Goal: Transaction & Acquisition: Download file/media

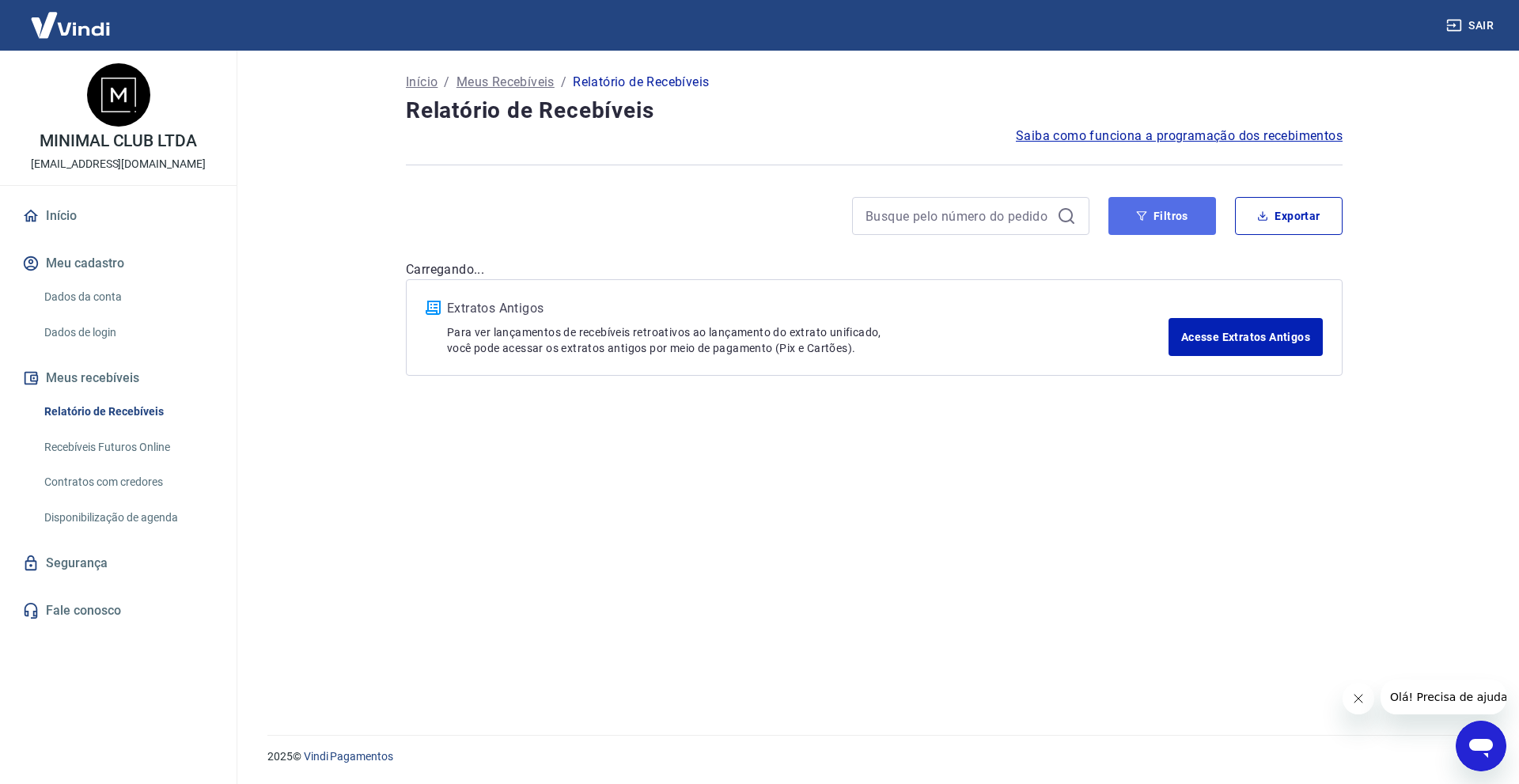
click at [1145, 217] on icon "button" at bounding box center [1141, 216] width 11 height 11
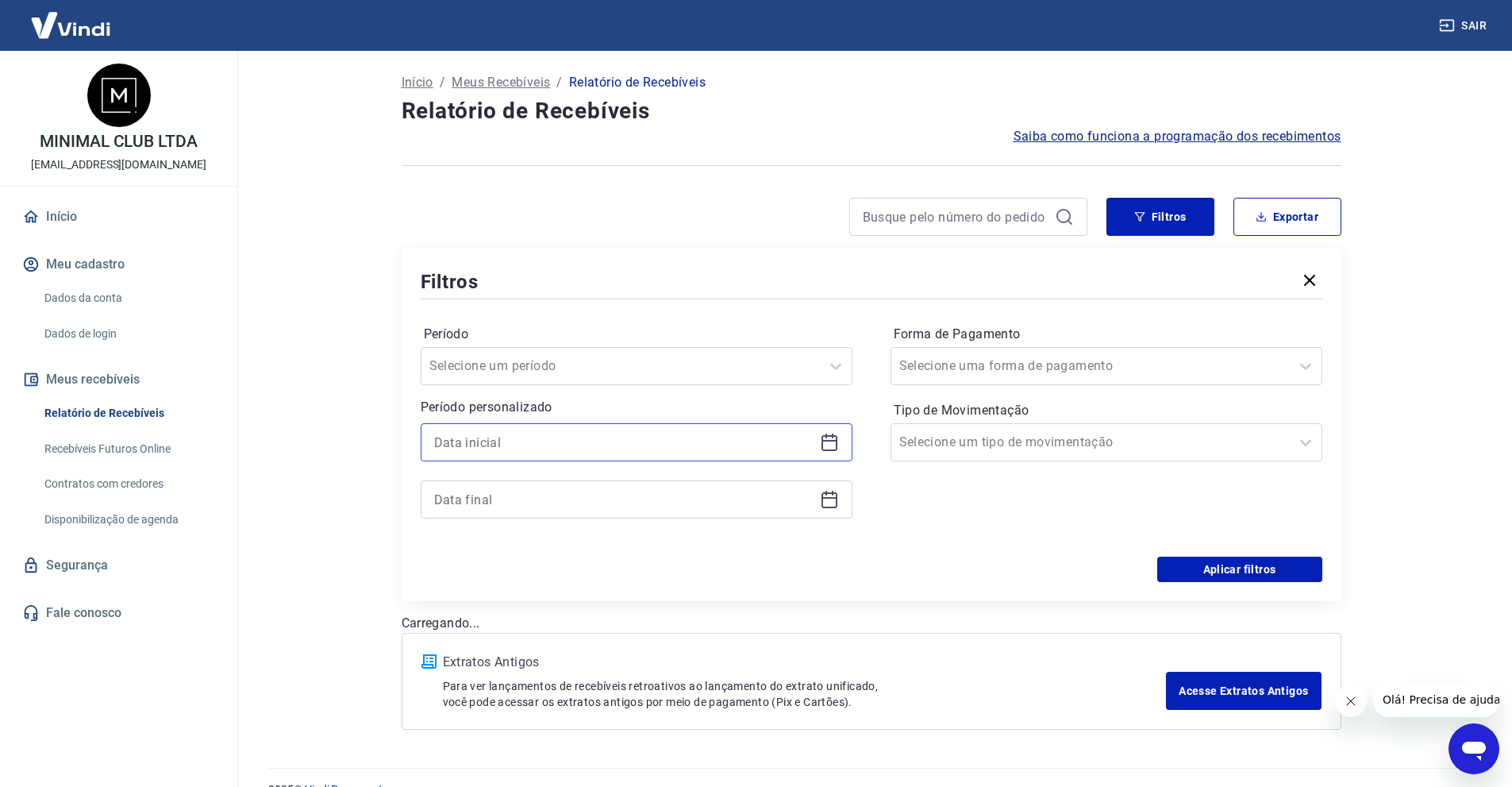
click at [709, 448] on input at bounding box center [623, 443] width 380 height 24
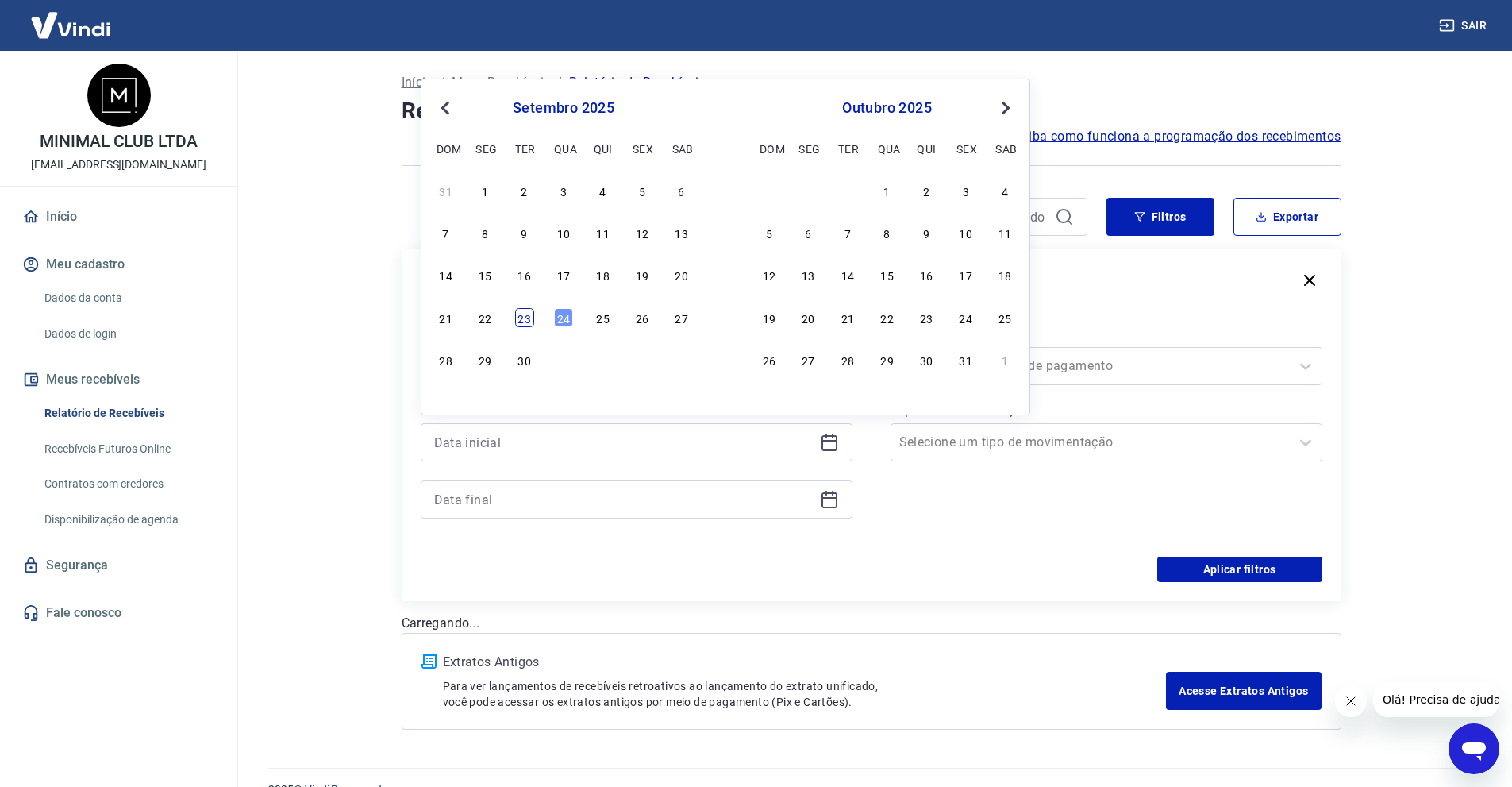
click at [534, 321] on div "23" at bounding box center [525, 317] width 19 height 19
type input "[DATE]"
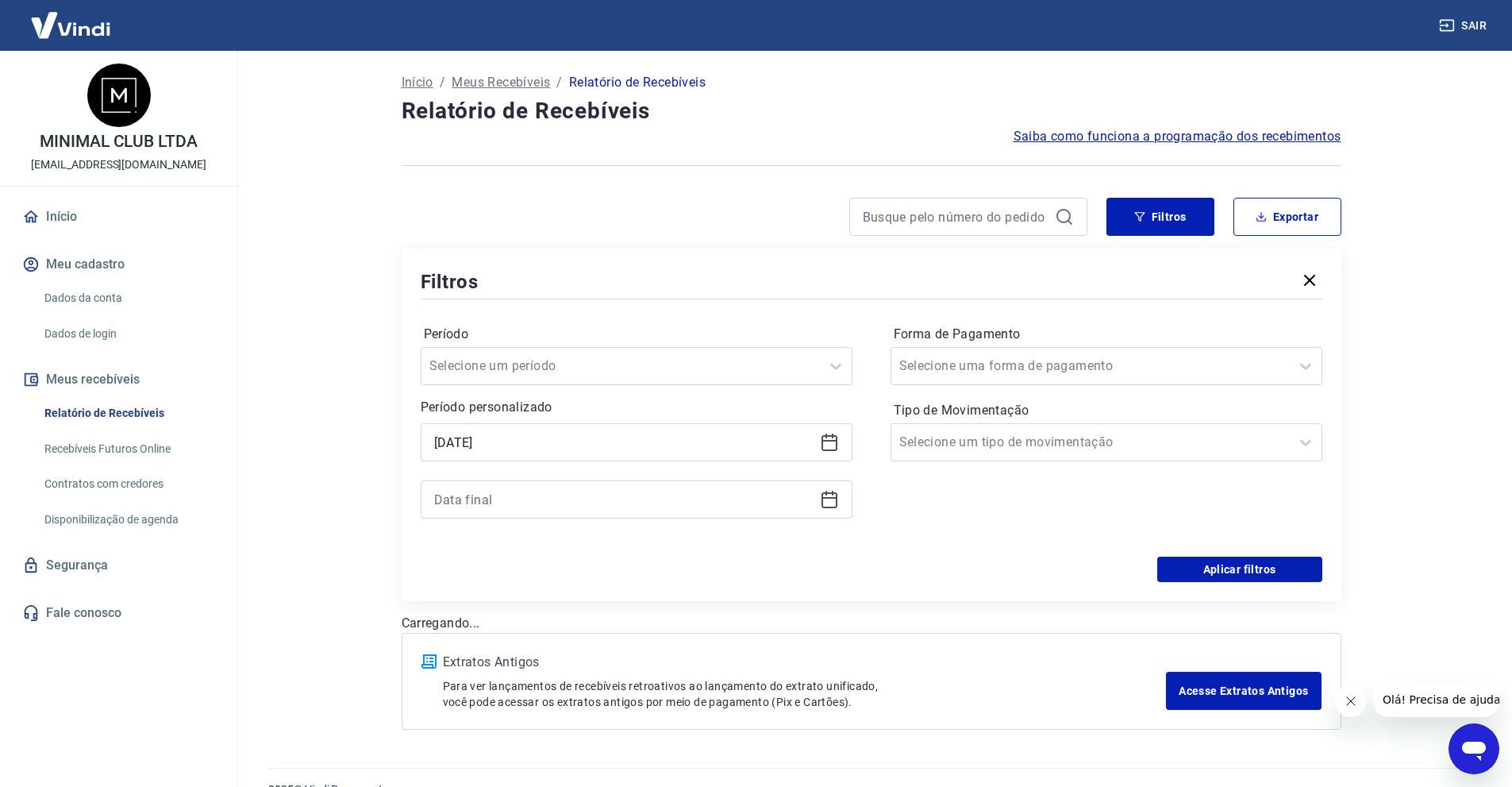
click at [541, 484] on div at bounding box center [637, 499] width 432 height 38
click at [545, 513] on div at bounding box center [637, 499] width 432 height 38
click at [548, 501] on input at bounding box center [623, 499] width 380 height 24
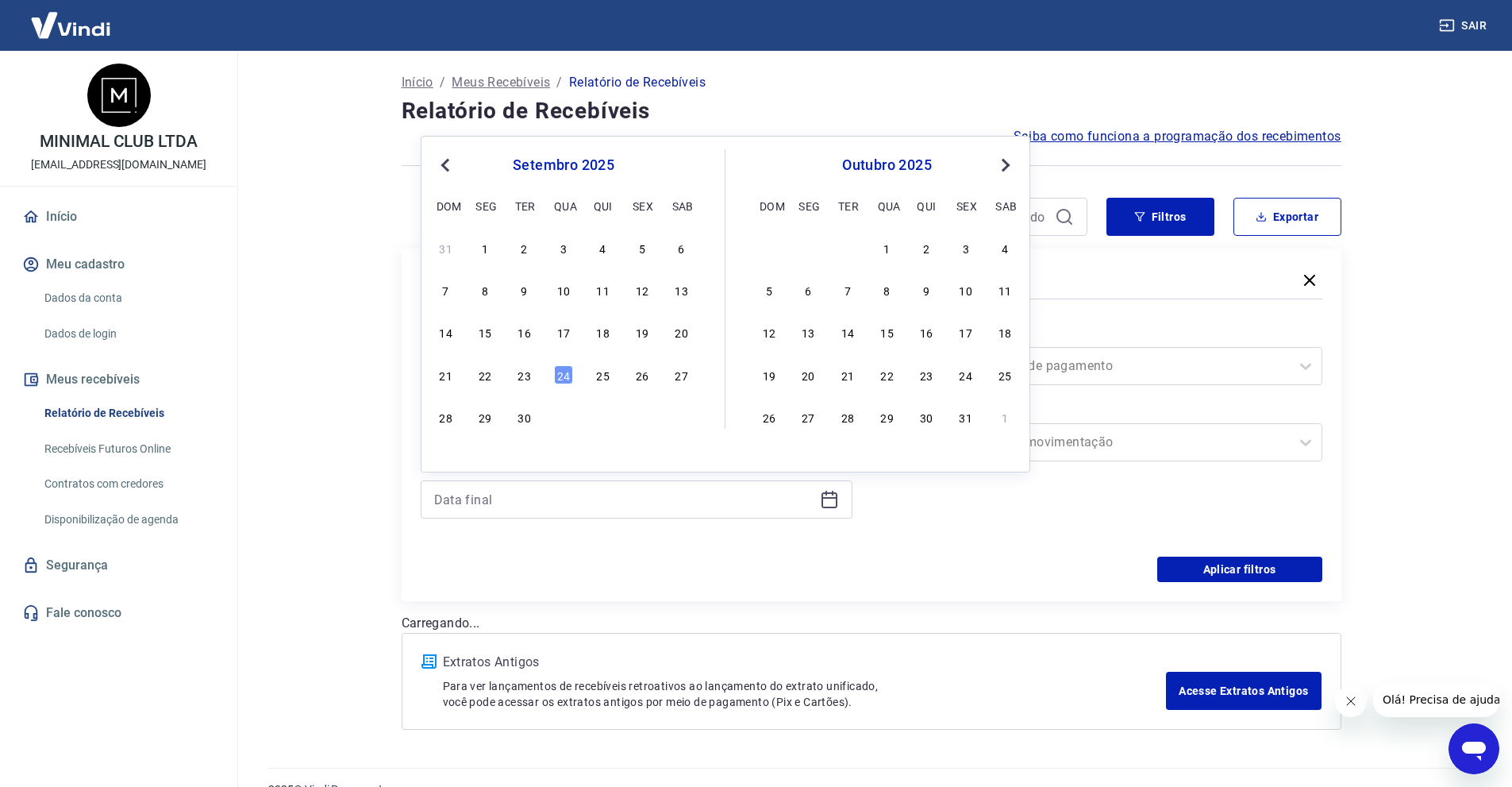
click at [568, 360] on div "31 1 2 3 4 5 6 7 8 9 10 11 12 13 14 15 16 17 18 19 20 21 22 23 24 25 26 27 28 2…" at bounding box center [563, 332] width 259 height 192
click at [570, 374] on div "24" at bounding box center [564, 374] width 19 height 19
type input "[DATE]"
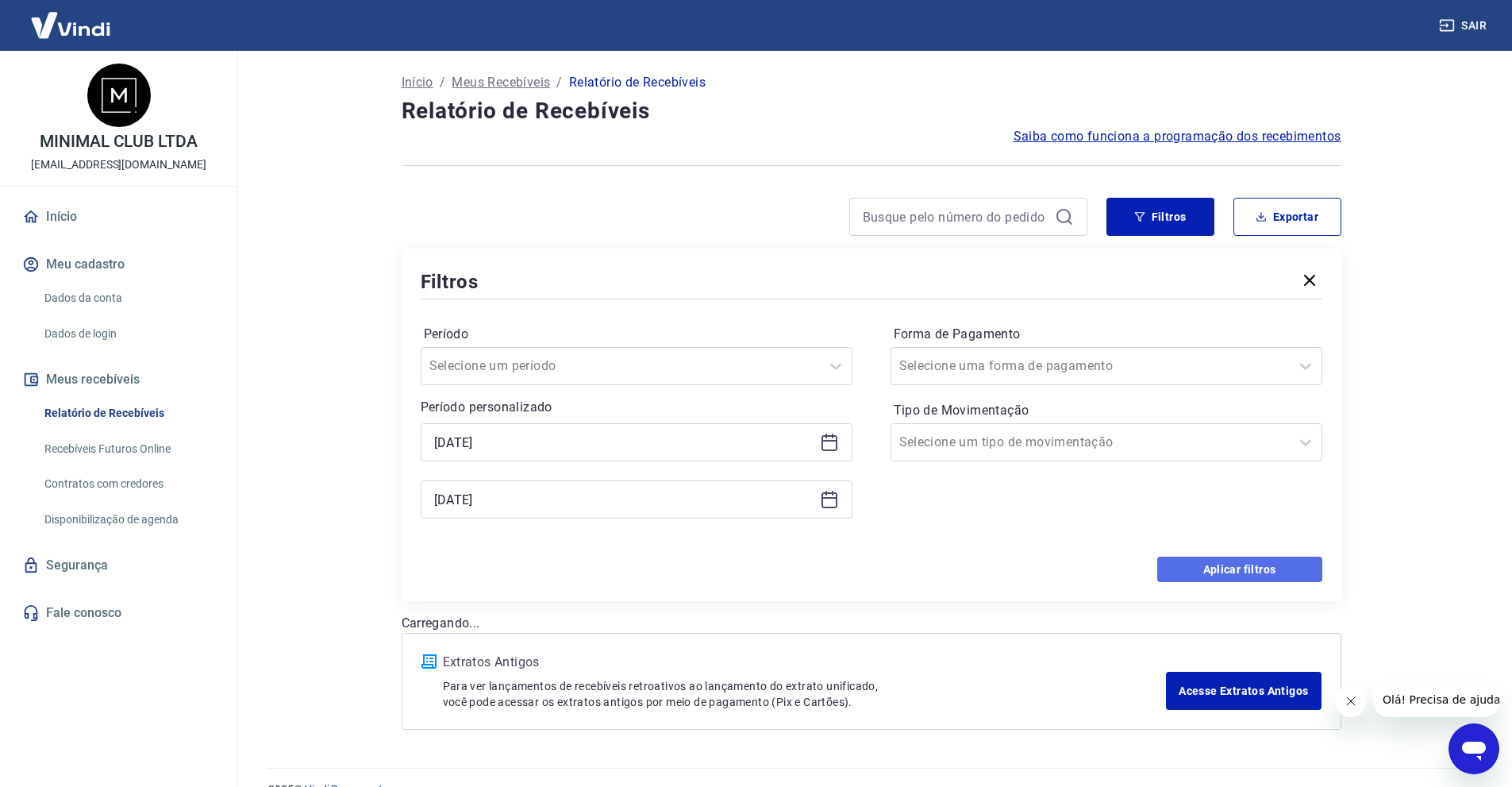
click at [1218, 574] on button "Aplicar filtros" at bounding box center [1239, 569] width 165 height 25
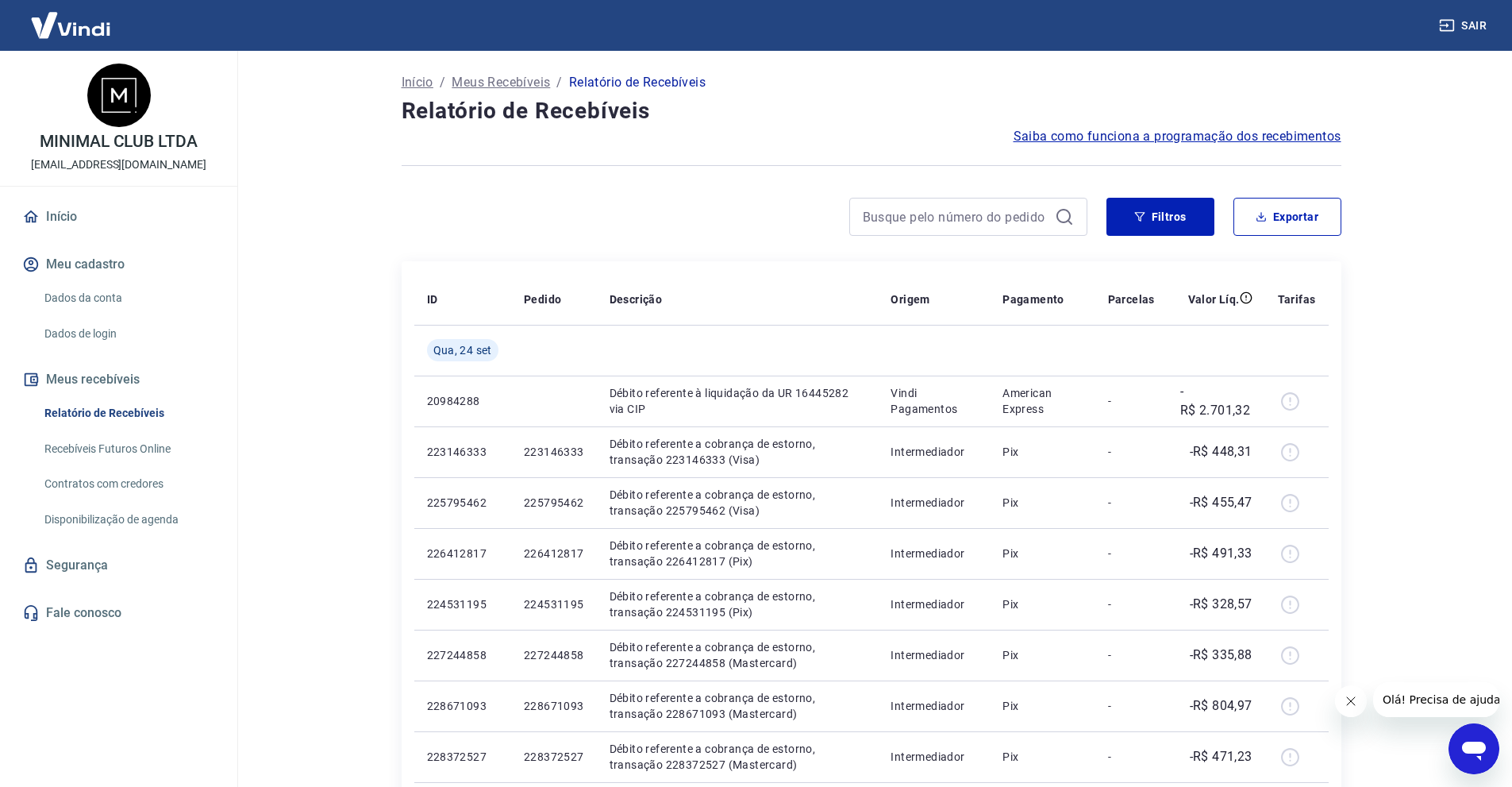
click at [1160, 205] on button "Filtros" at bounding box center [1161, 217] width 108 height 38
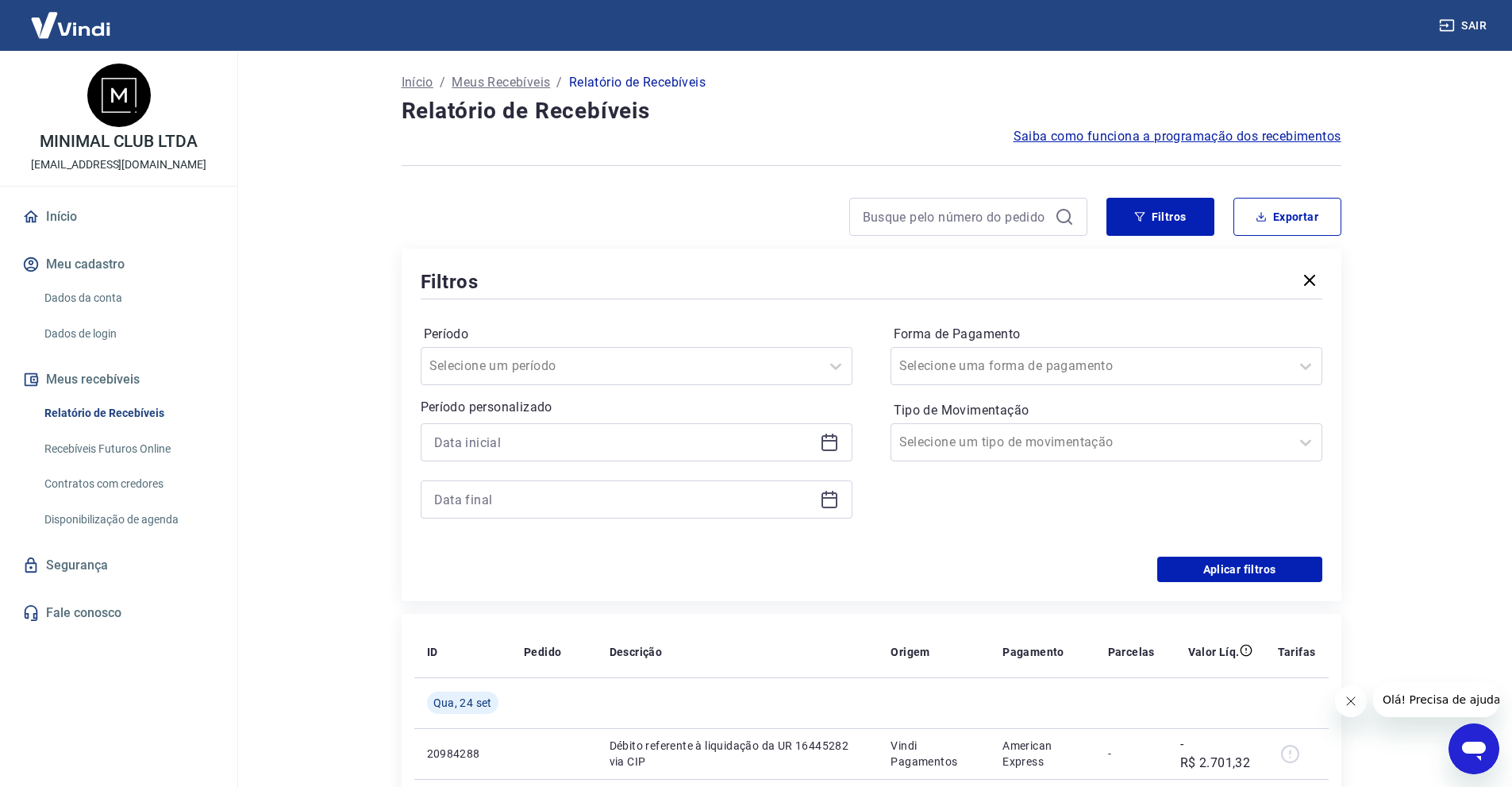
click at [669, 459] on div at bounding box center [637, 442] width 432 height 38
click at [639, 443] on input at bounding box center [623, 443] width 380 height 24
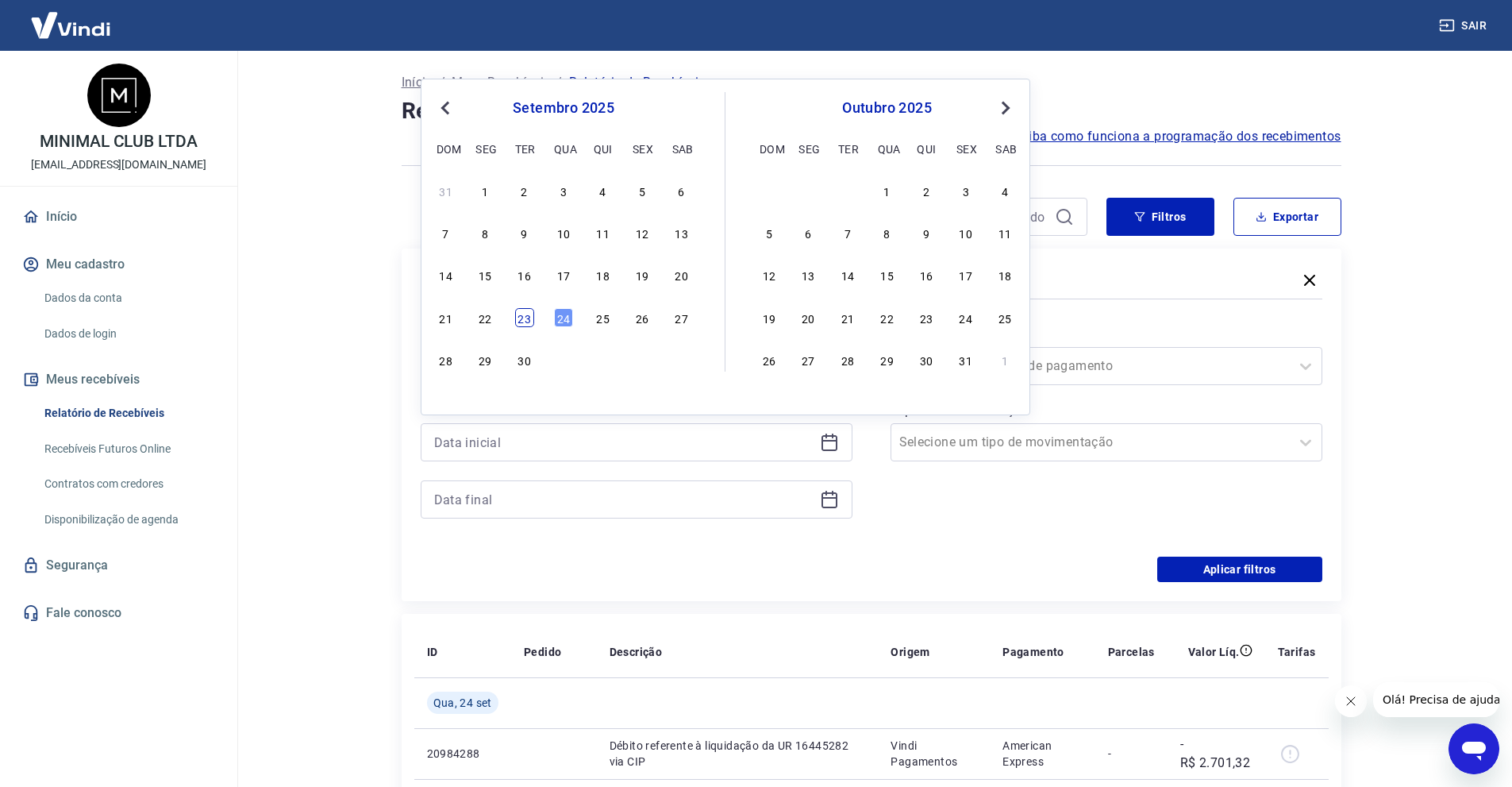
click at [525, 321] on div "23" at bounding box center [525, 317] width 19 height 19
type input "[DATE]"
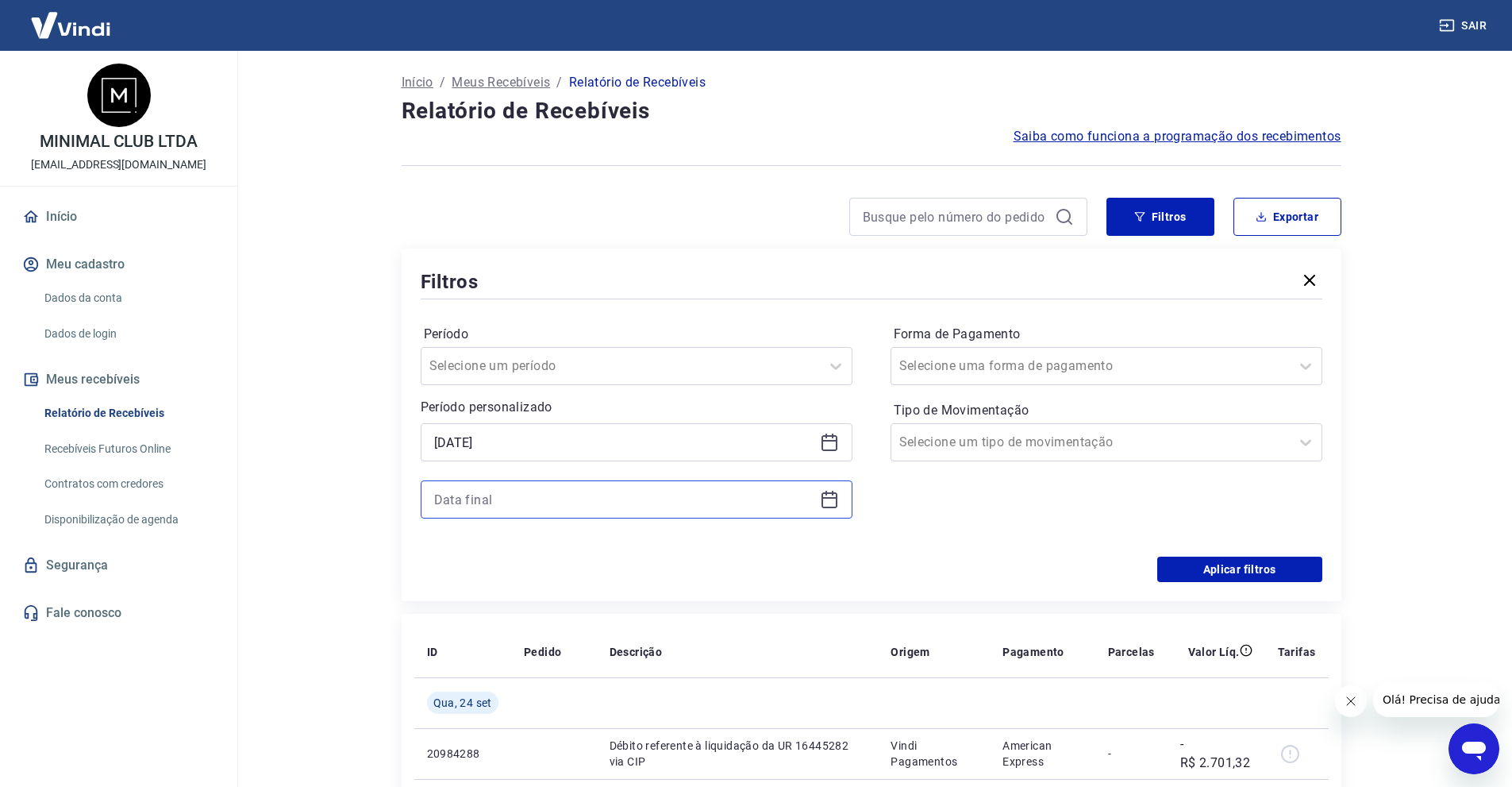
click at [554, 497] on input at bounding box center [623, 499] width 380 height 24
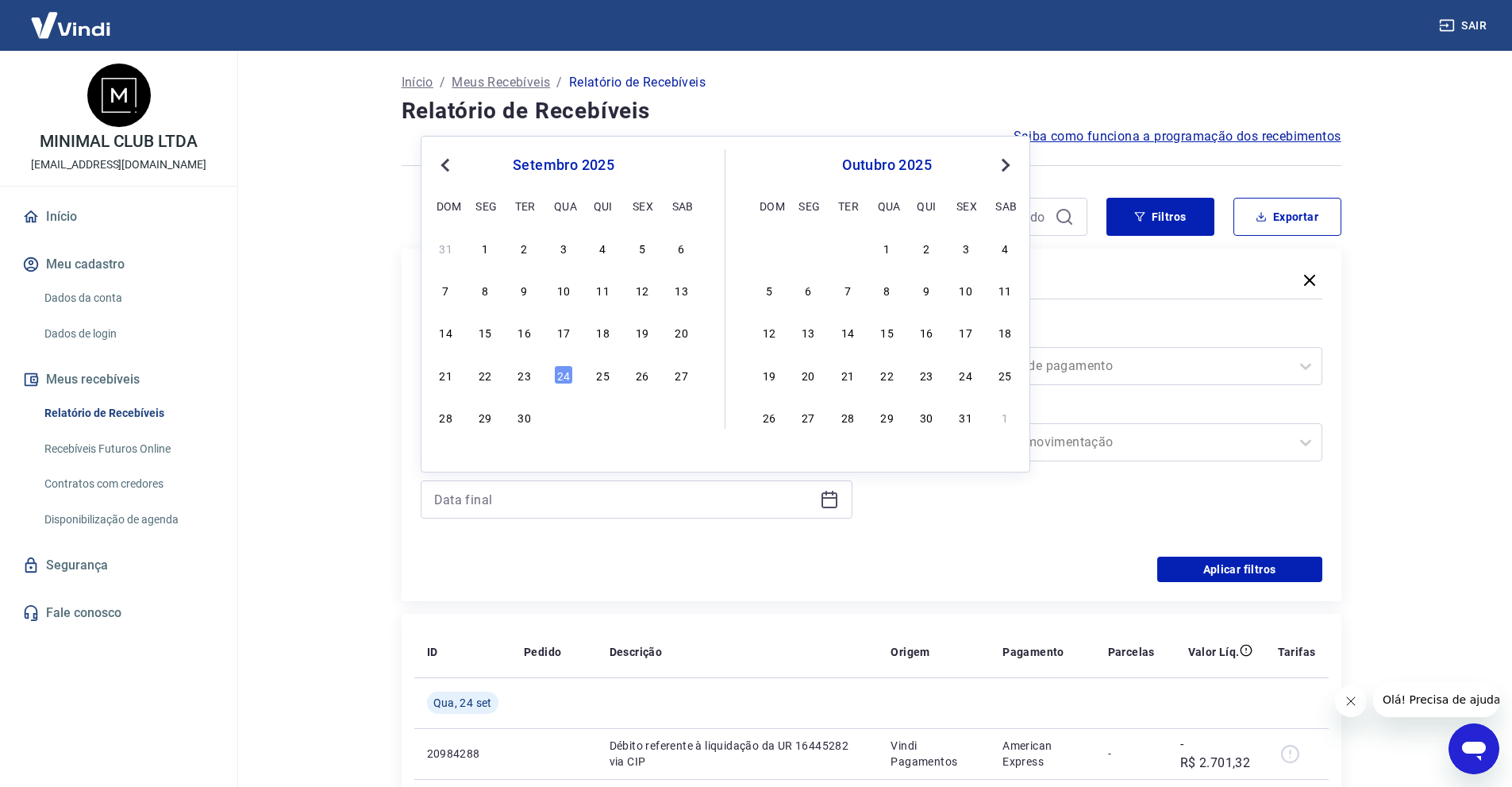
click at [562, 373] on div "24" at bounding box center [564, 374] width 19 height 19
type input "[DATE]"
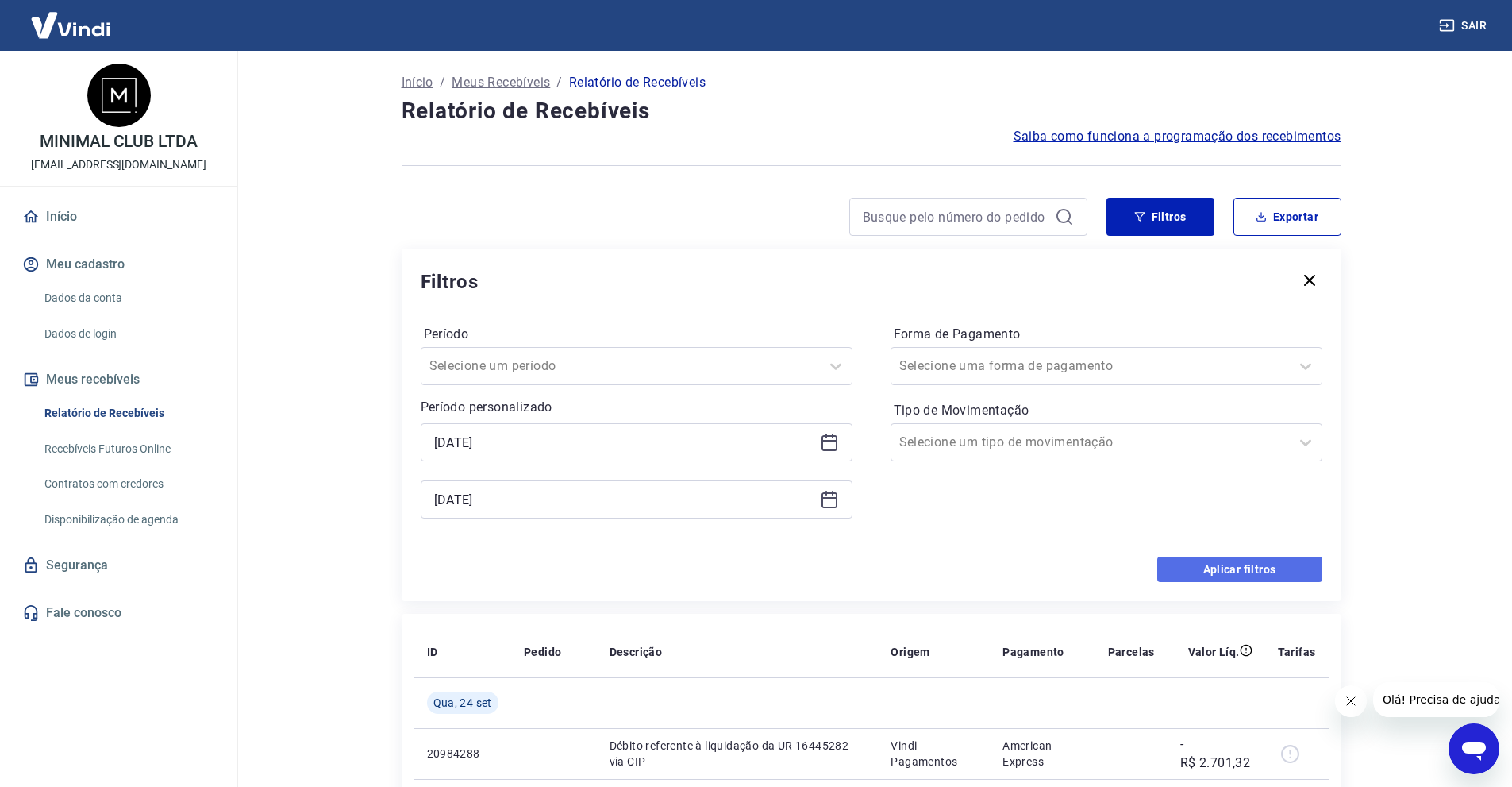
click at [1178, 572] on button "Aplicar filtros" at bounding box center [1239, 569] width 165 height 25
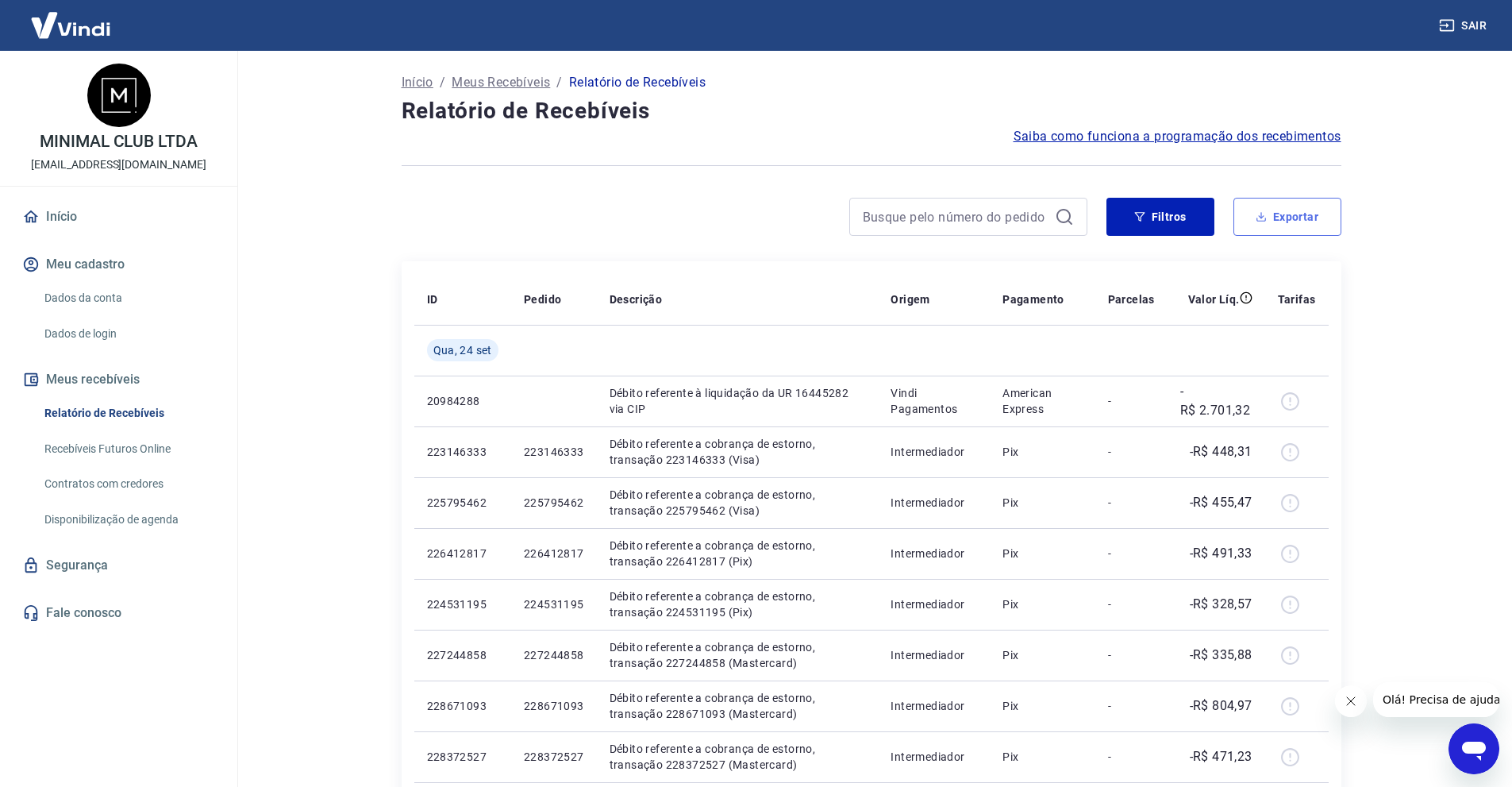
click at [1282, 217] on button "Exportar" at bounding box center [1288, 217] width 108 height 38
type input "[DATE]"
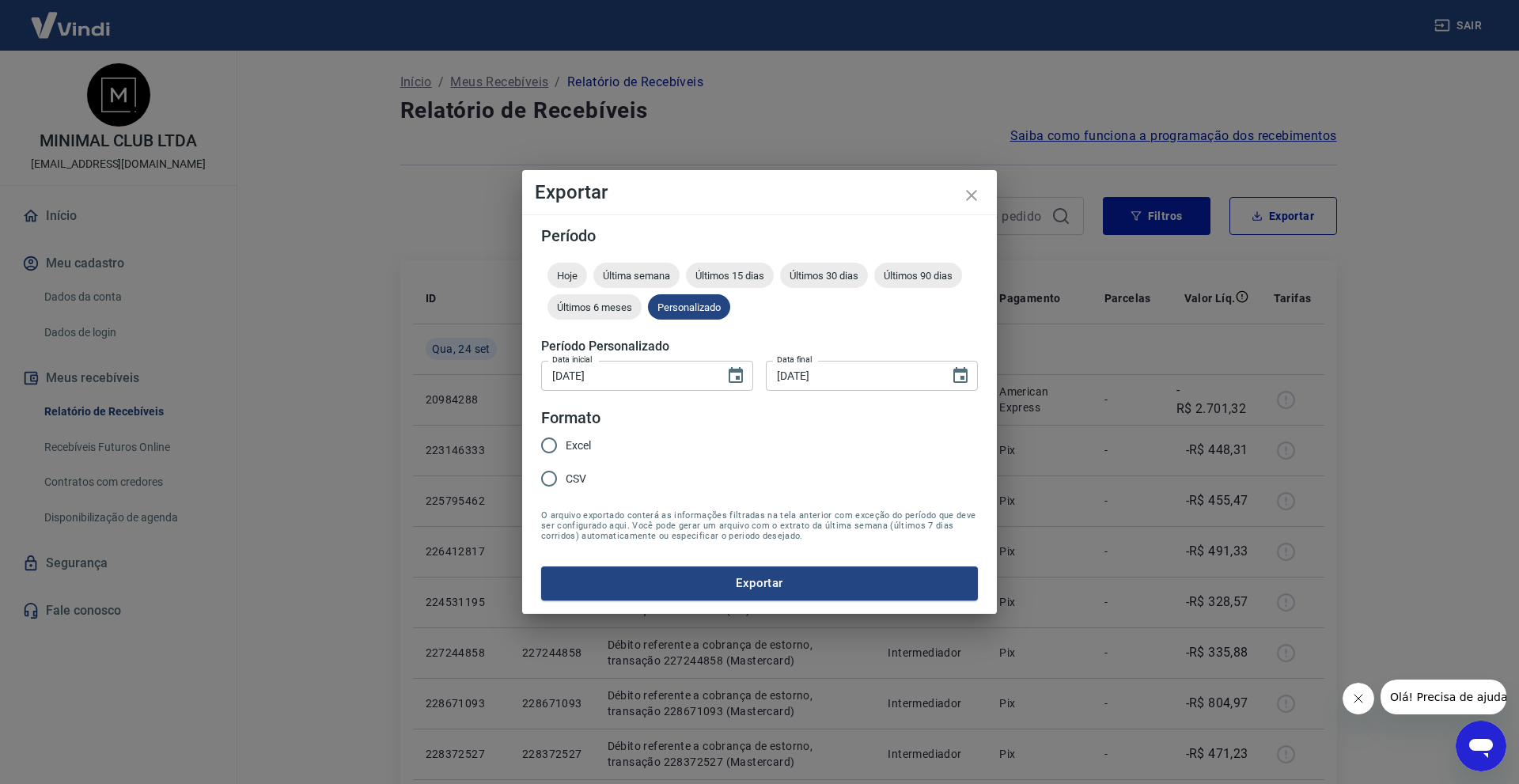
click at [551, 442] on input "Excel" at bounding box center [549, 445] width 33 height 33
radio input "true"
click at [847, 584] on button "Exportar" at bounding box center [759, 583] width 436 height 33
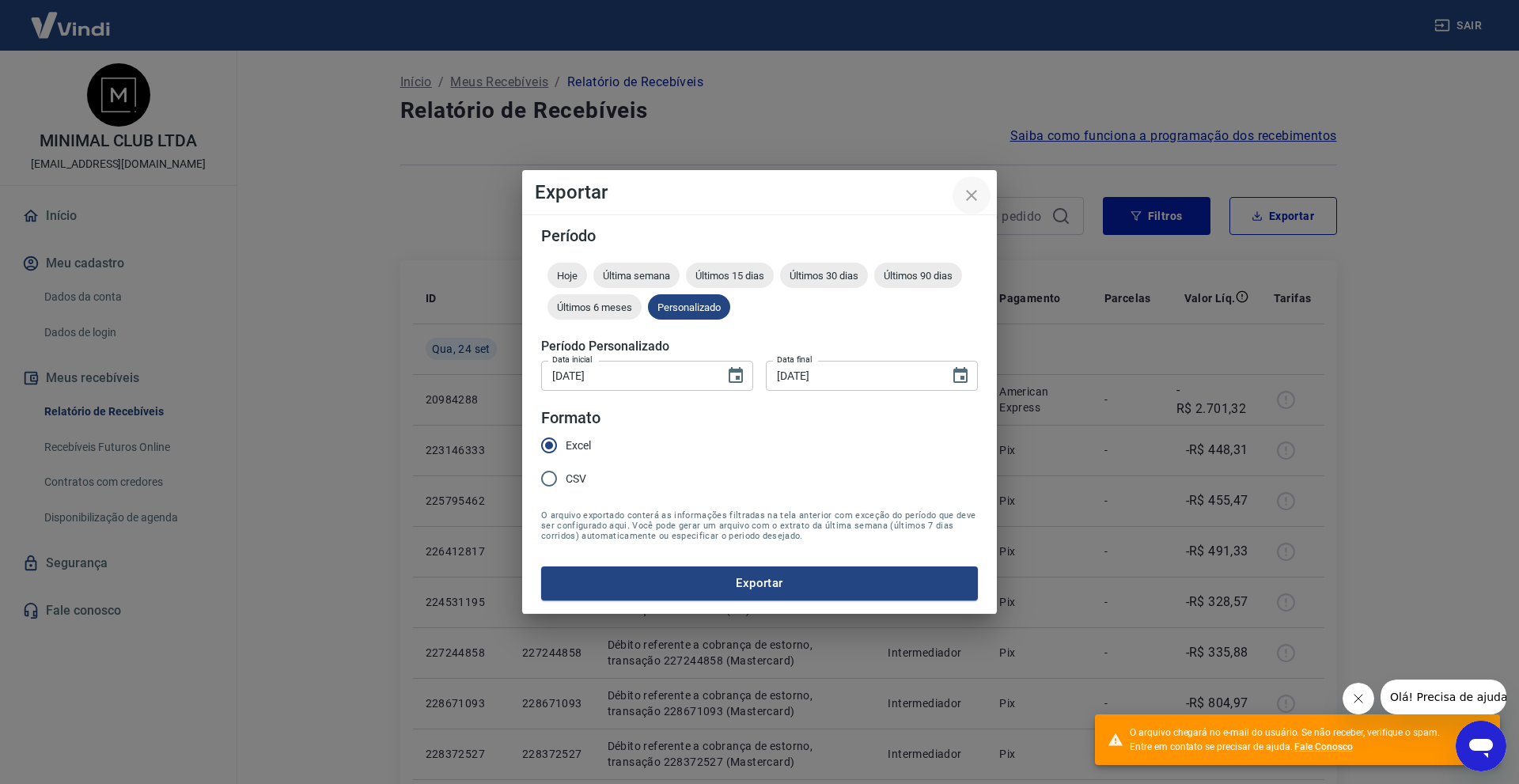
click at [981, 195] on button "close" at bounding box center [971, 195] width 38 height 38
